Goal: Complete application form

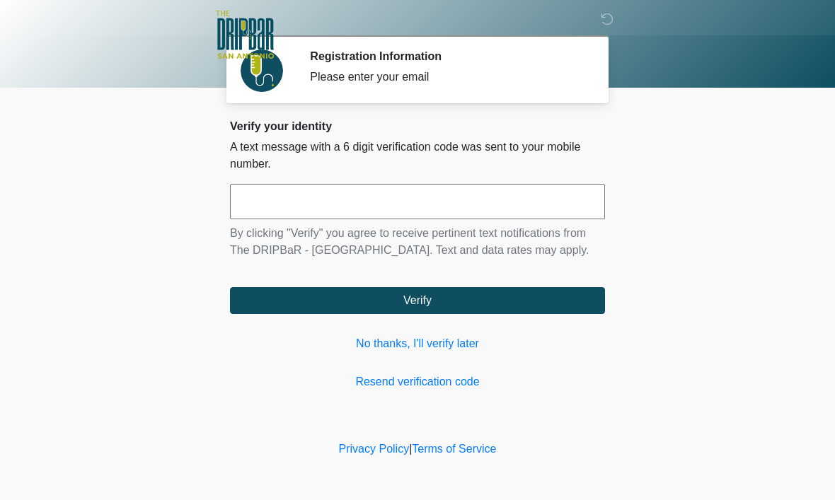
scroll to position [1, 0]
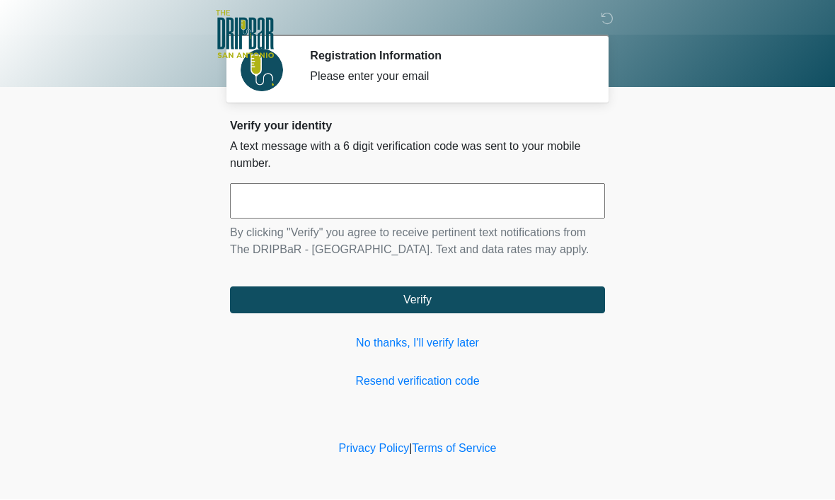
click at [369, 197] on input "text" at bounding box center [417, 201] width 375 height 35
type input "******"
click at [489, 314] on button "Verify" at bounding box center [417, 300] width 375 height 27
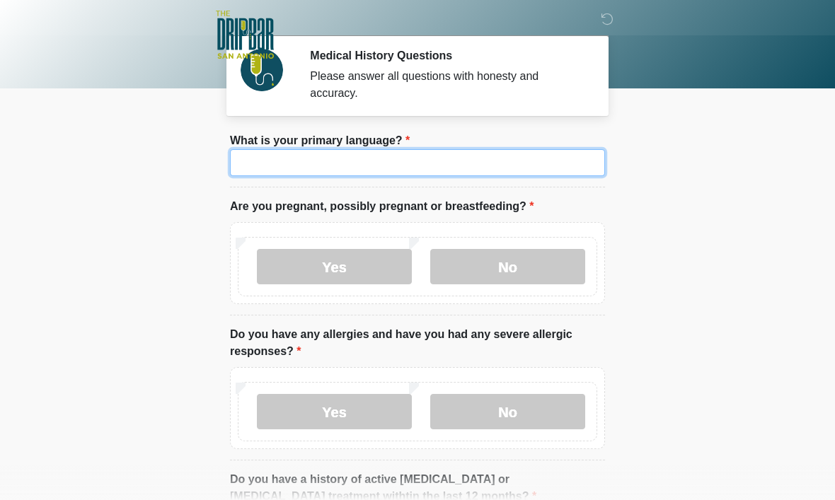
click at [426, 172] on input "What is your primary language?" at bounding box center [417, 162] width 375 height 27
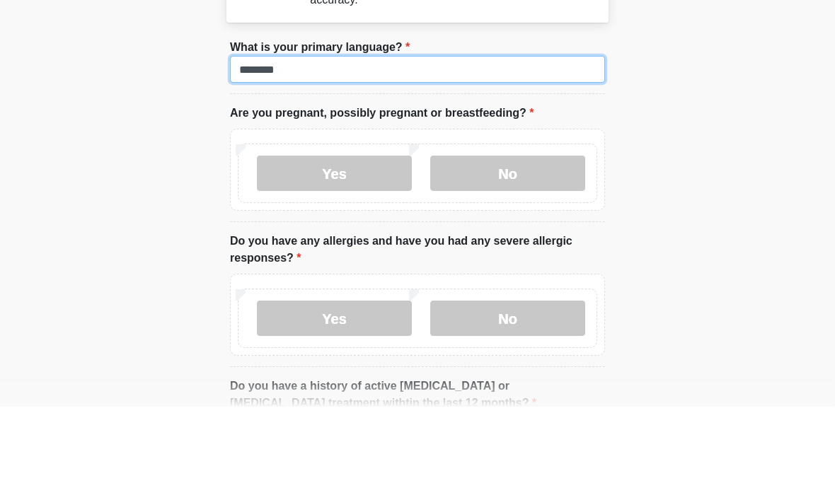
type input "*******"
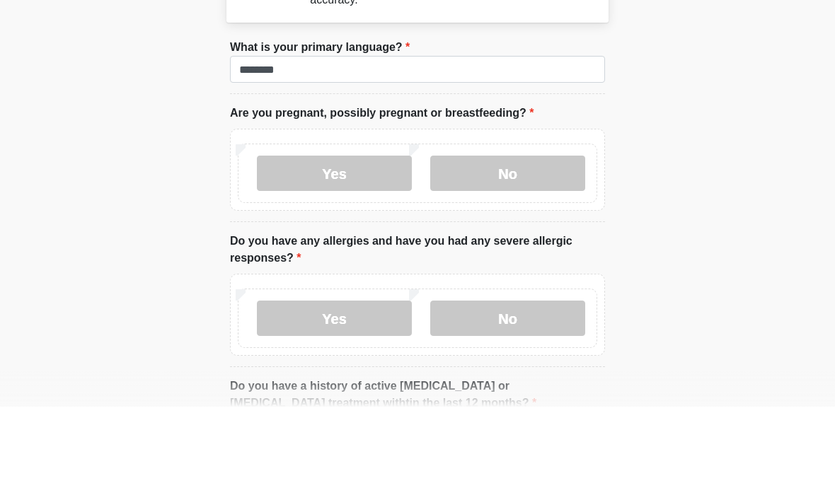
click at [528, 249] on label "No" at bounding box center [507, 266] width 155 height 35
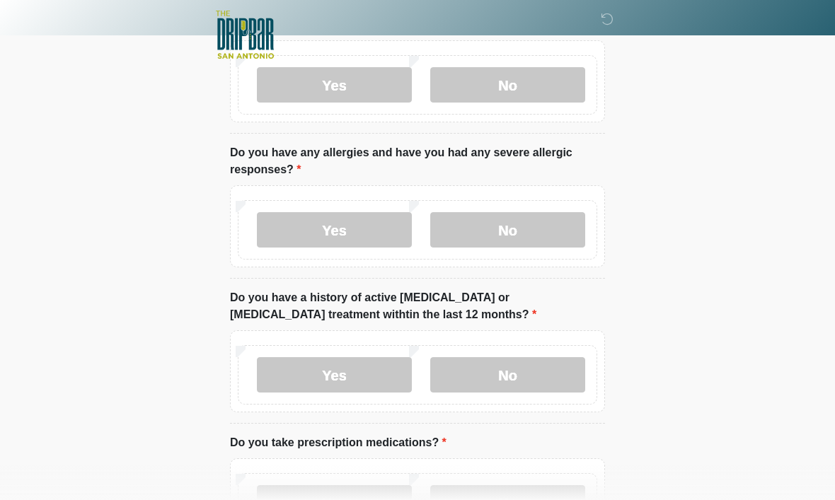
scroll to position [185, 0]
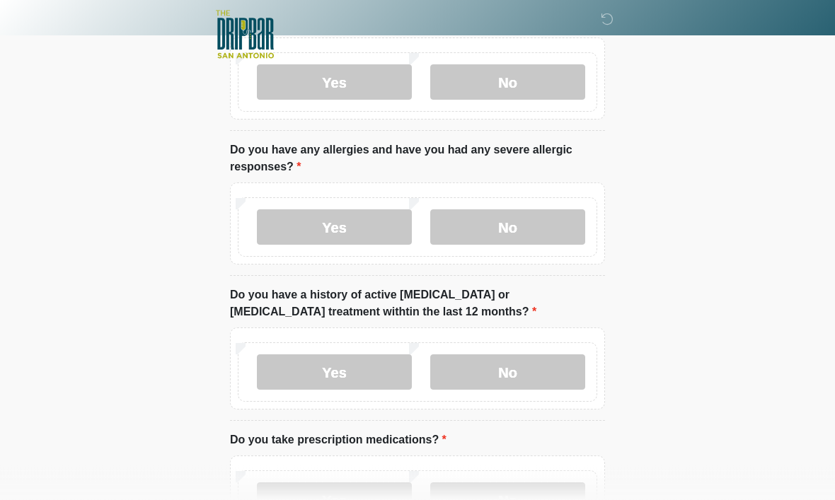
click at [511, 226] on label "No" at bounding box center [507, 227] width 155 height 35
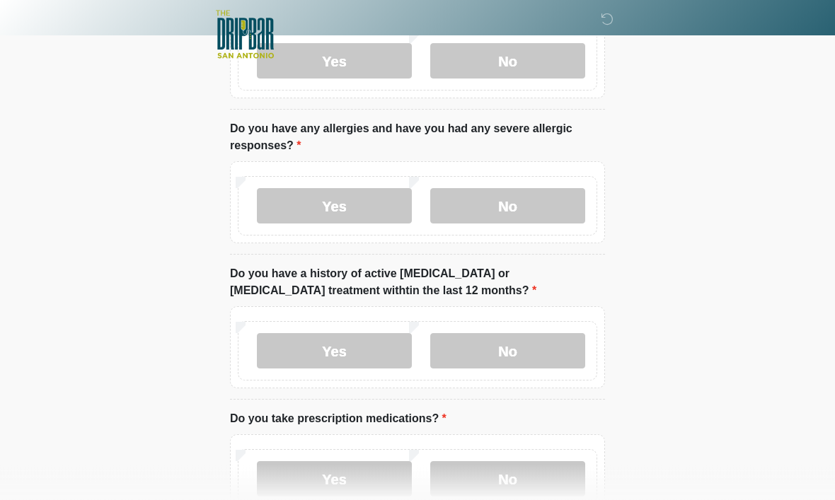
scroll to position [249, 0]
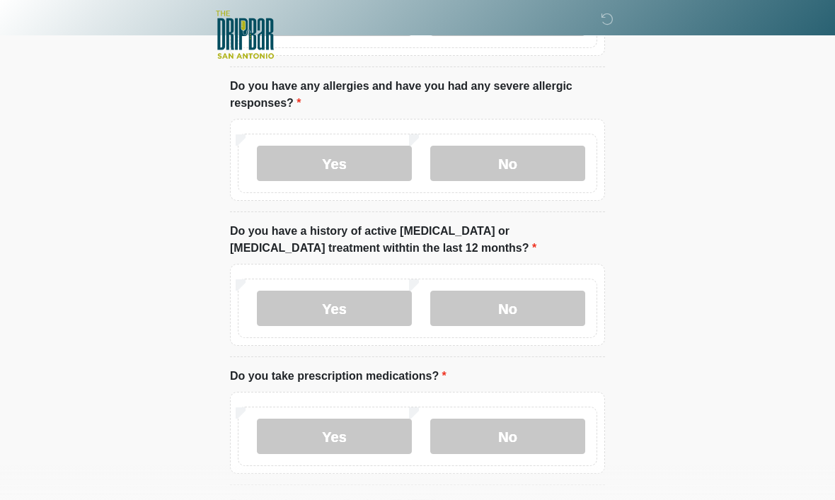
click at [553, 318] on label "No" at bounding box center [507, 308] width 155 height 35
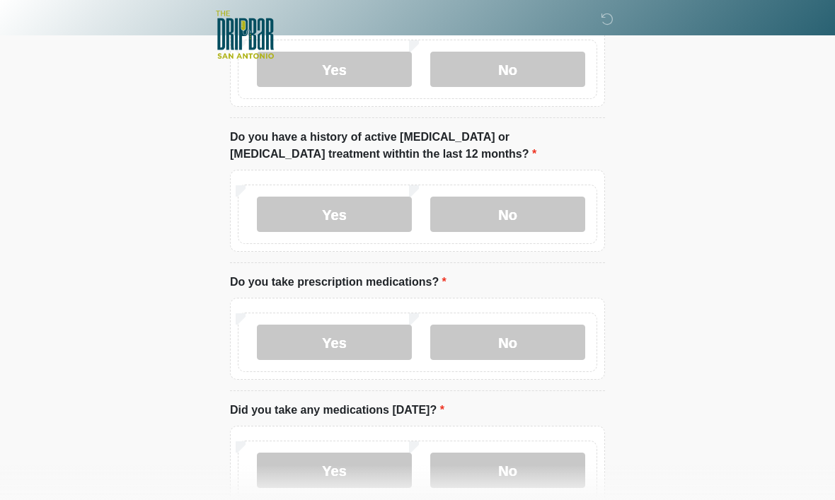
scroll to position [347, 0]
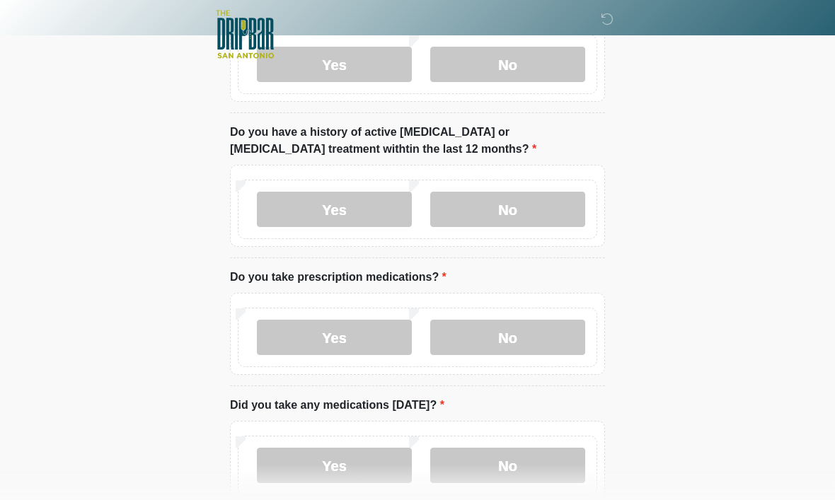
click at [366, 335] on label "Yes" at bounding box center [334, 338] width 155 height 35
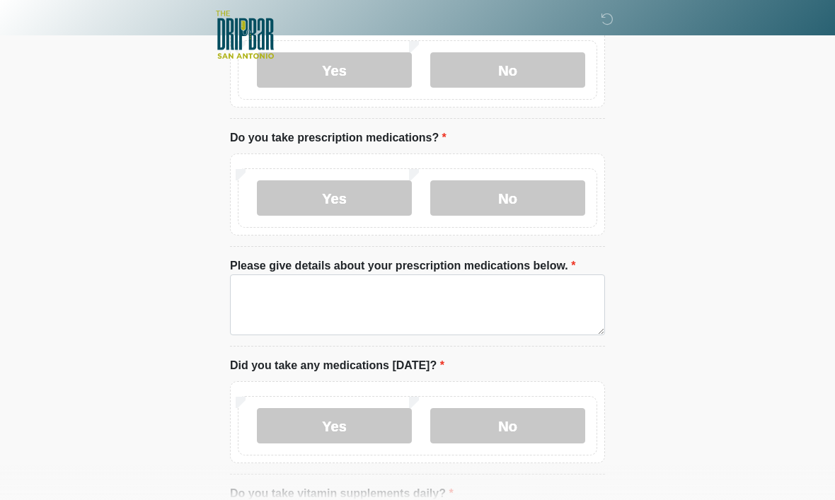
scroll to position [486, 0]
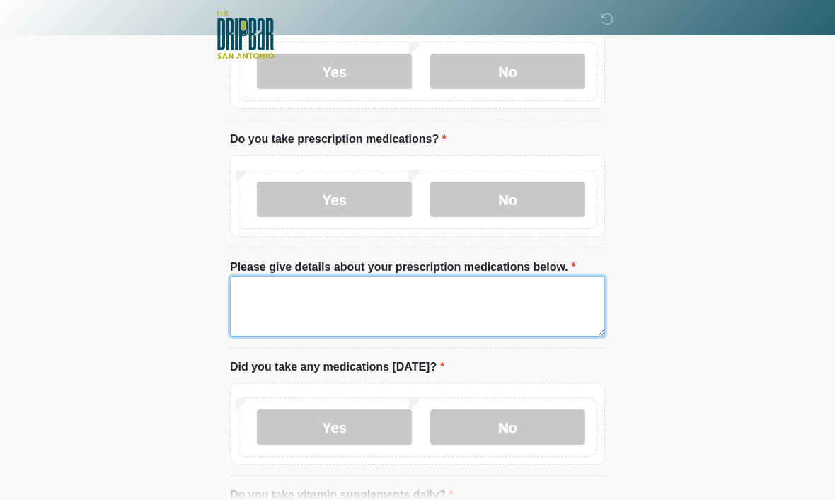
click at [369, 309] on textarea "Please give details about your prescription medications below." at bounding box center [417, 306] width 375 height 61
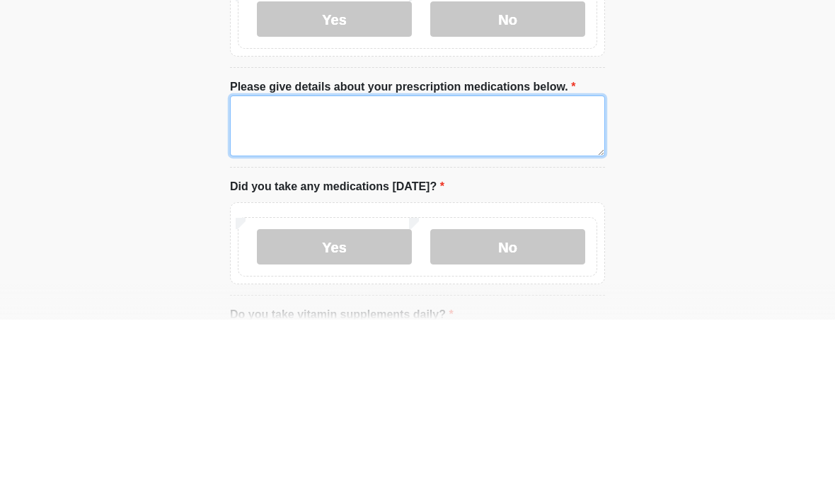
click at [250, 276] on textarea "Please give details about your prescription medications below." at bounding box center [417, 306] width 375 height 61
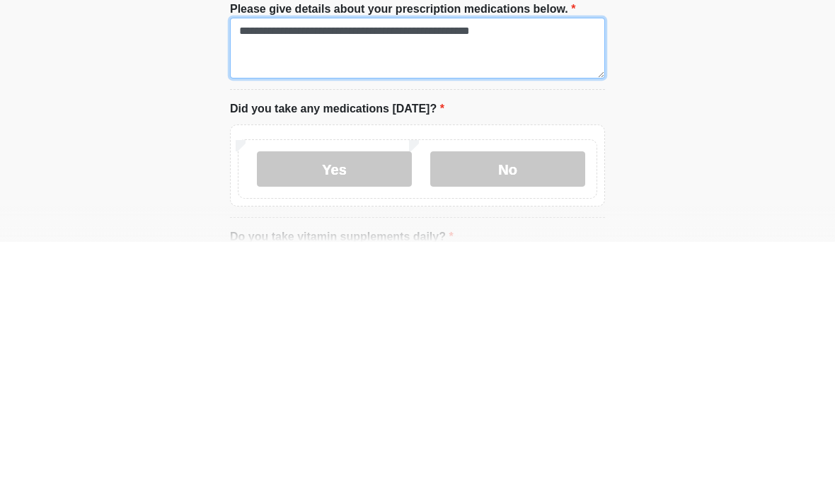
type textarea "**********"
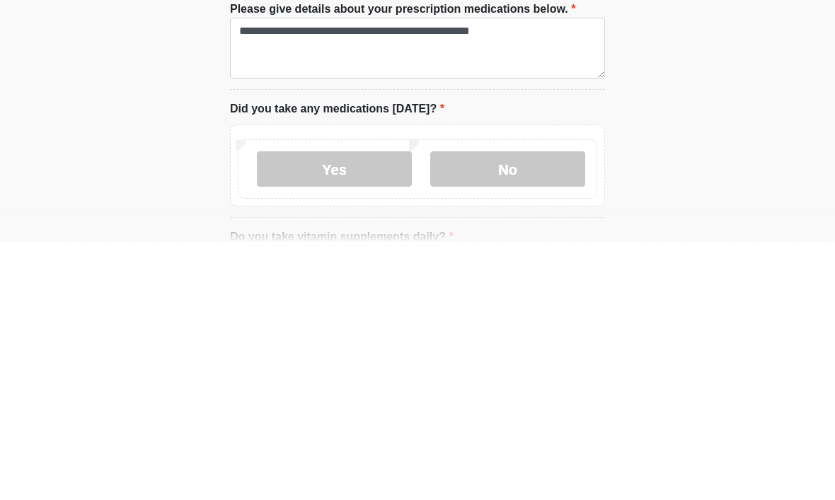
click at [339, 410] on label "Yes" at bounding box center [334, 427] width 155 height 35
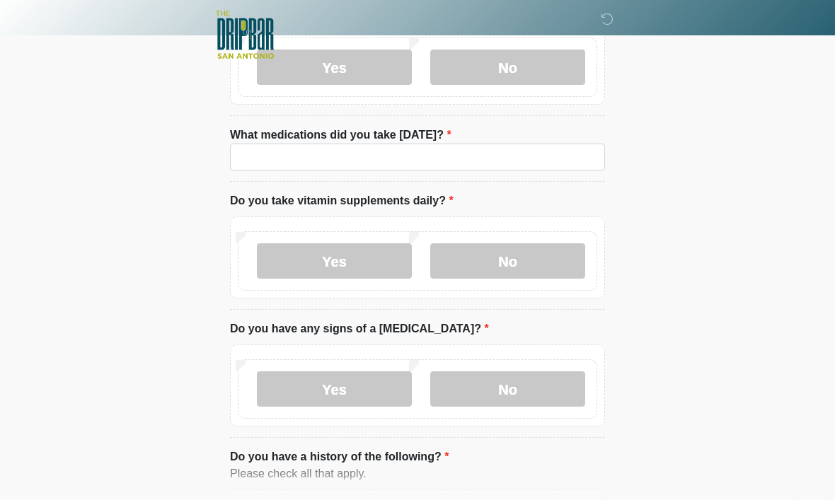
scroll to position [840, 0]
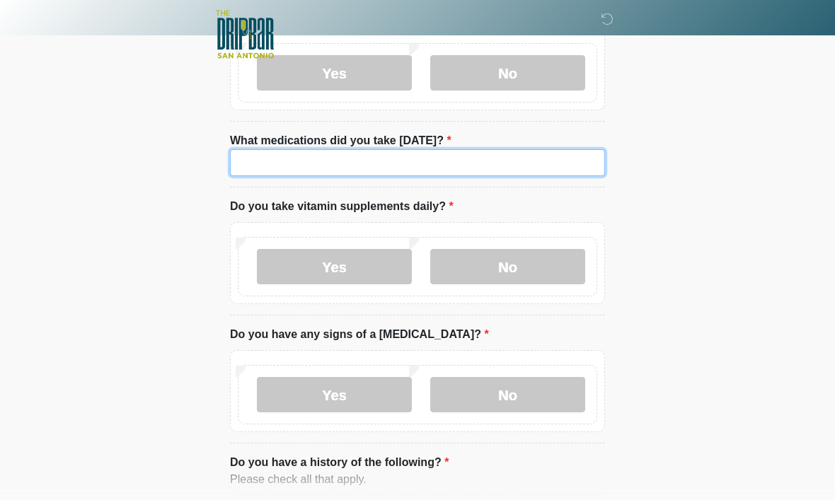
click at [242, 156] on input "What medications did you take today?" at bounding box center [417, 163] width 375 height 27
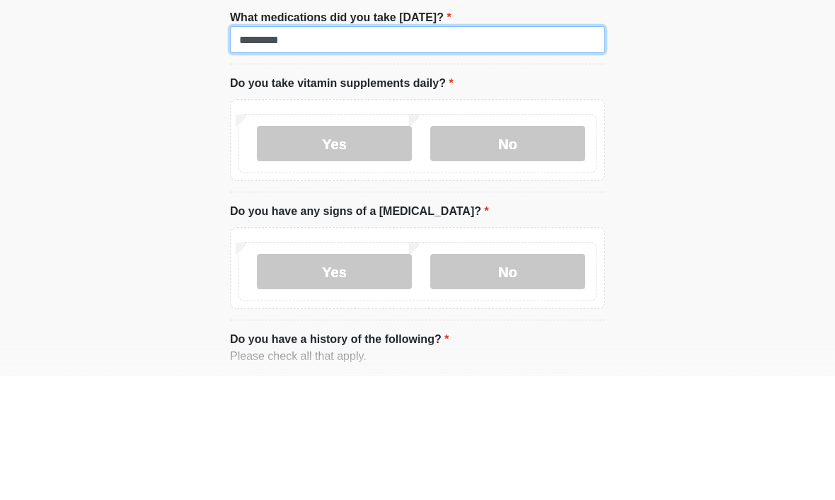
type input "*********"
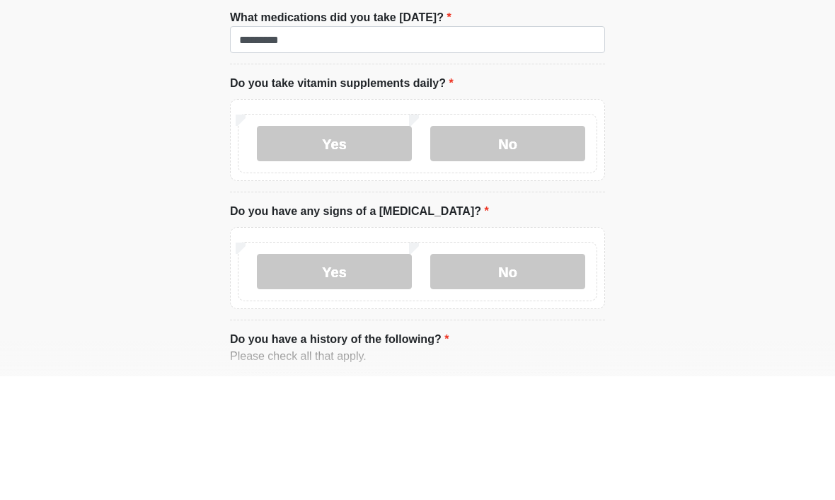
click at [548, 250] on label "No" at bounding box center [507, 267] width 155 height 35
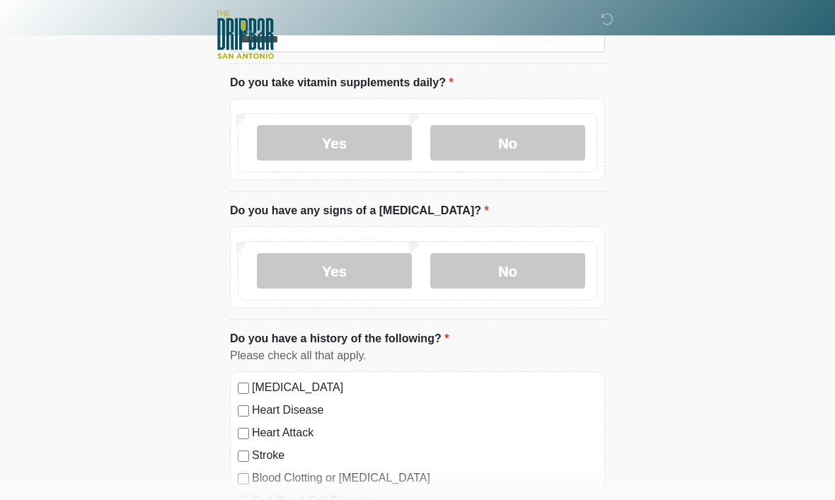
click at [536, 260] on label "No" at bounding box center [507, 270] width 155 height 35
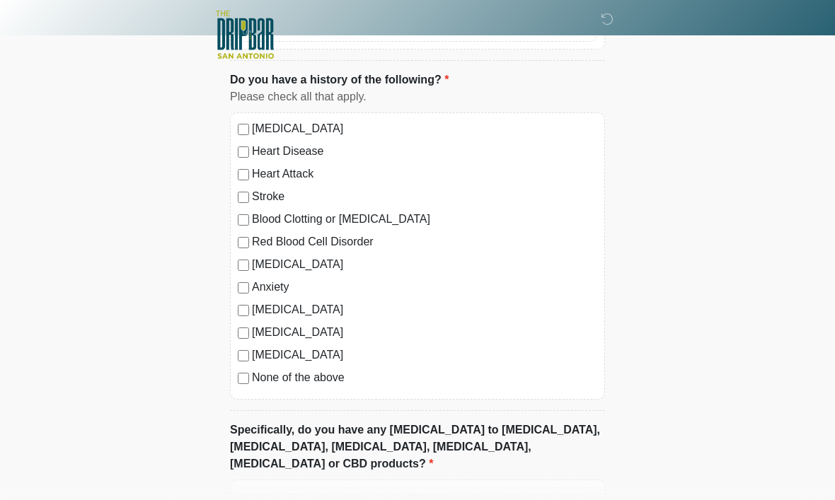
scroll to position [1223, 0]
click at [252, 121] on label "High Blood Pressure" at bounding box center [424, 129] width 345 height 17
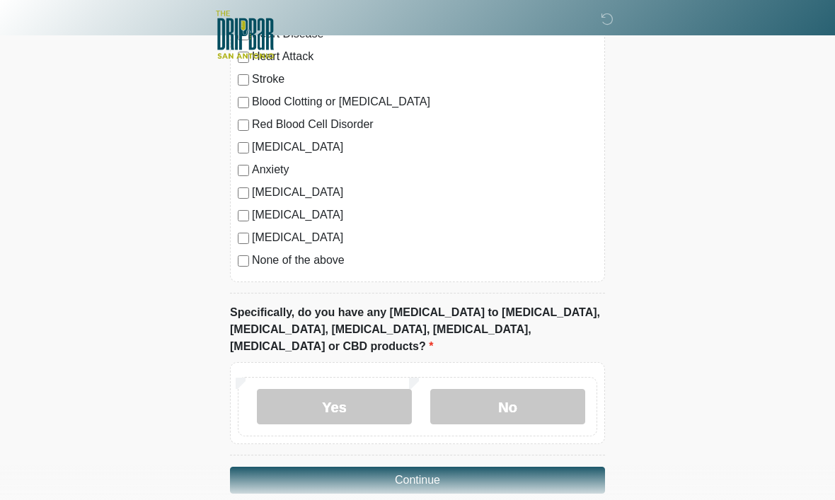
scroll to position [1342, 0]
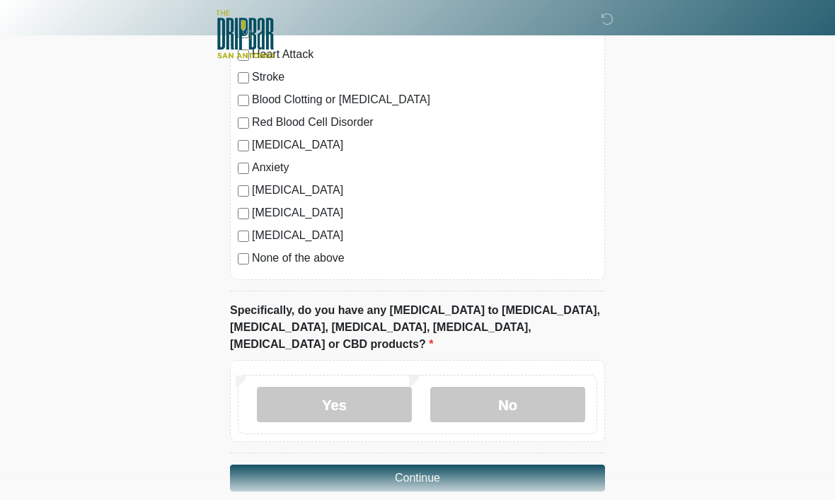
click at [521, 394] on label "No" at bounding box center [507, 405] width 155 height 35
click at [548, 466] on button "Continue" at bounding box center [417, 479] width 375 height 27
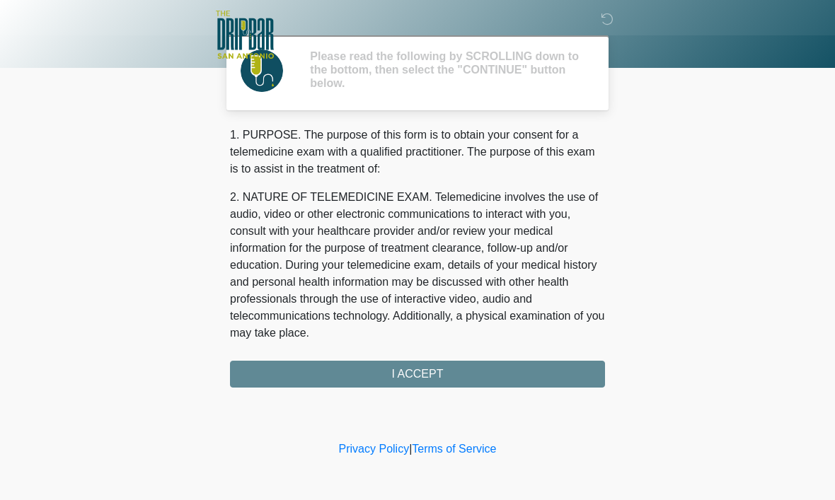
scroll to position [0, 0]
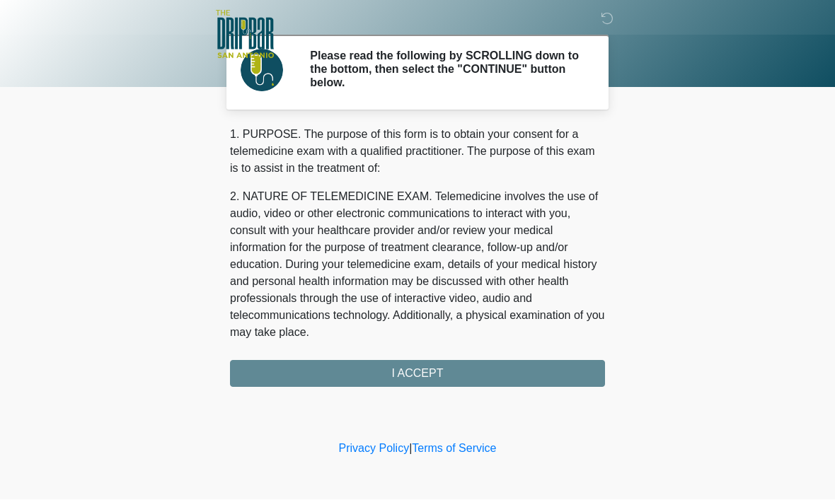
click at [422, 374] on div "1. PURPOSE. The purpose of this form is to obtain your consent for a telemedici…" at bounding box center [417, 257] width 375 height 261
click at [413, 374] on div "1. PURPOSE. The purpose of this form is to obtain your consent for a telemedici…" at bounding box center [417, 257] width 375 height 261
click at [419, 376] on div "1. PURPOSE. The purpose of this form is to obtain your consent for a telemedici…" at bounding box center [417, 257] width 375 height 261
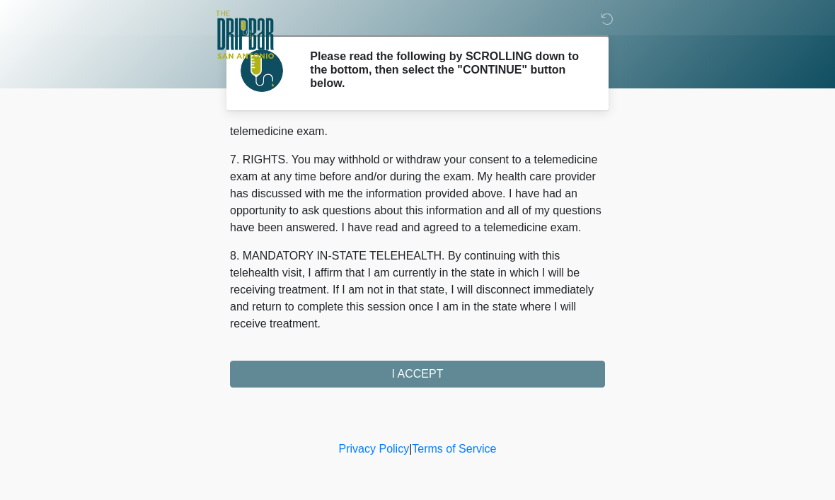
scroll to position [638, 0]
click at [416, 375] on button "I ACCEPT" at bounding box center [417, 374] width 375 height 27
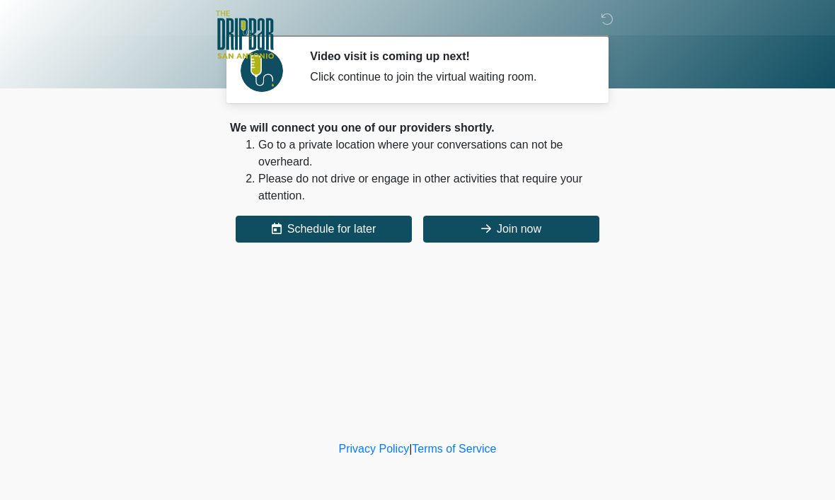
click at [526, 225] on button "Join now" at bounding box center [511, 229] width 176 height 27
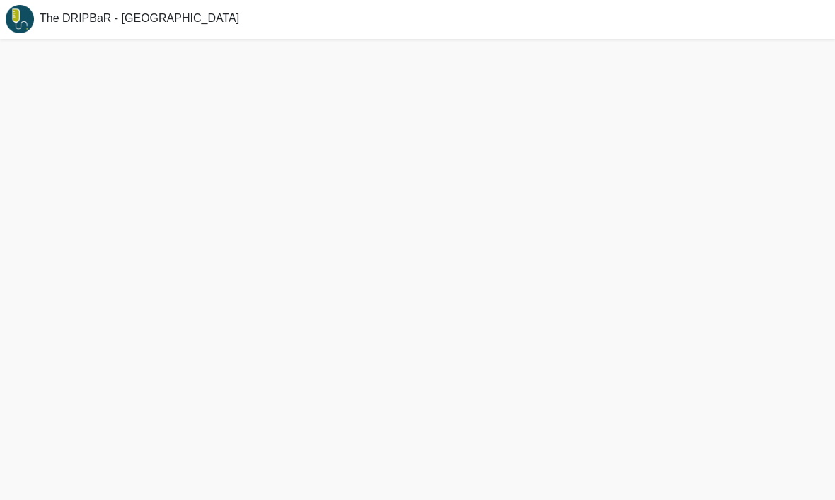
scroll to position [4, 0]
